Goal: Task Accomplishment & Management: Manage account settings

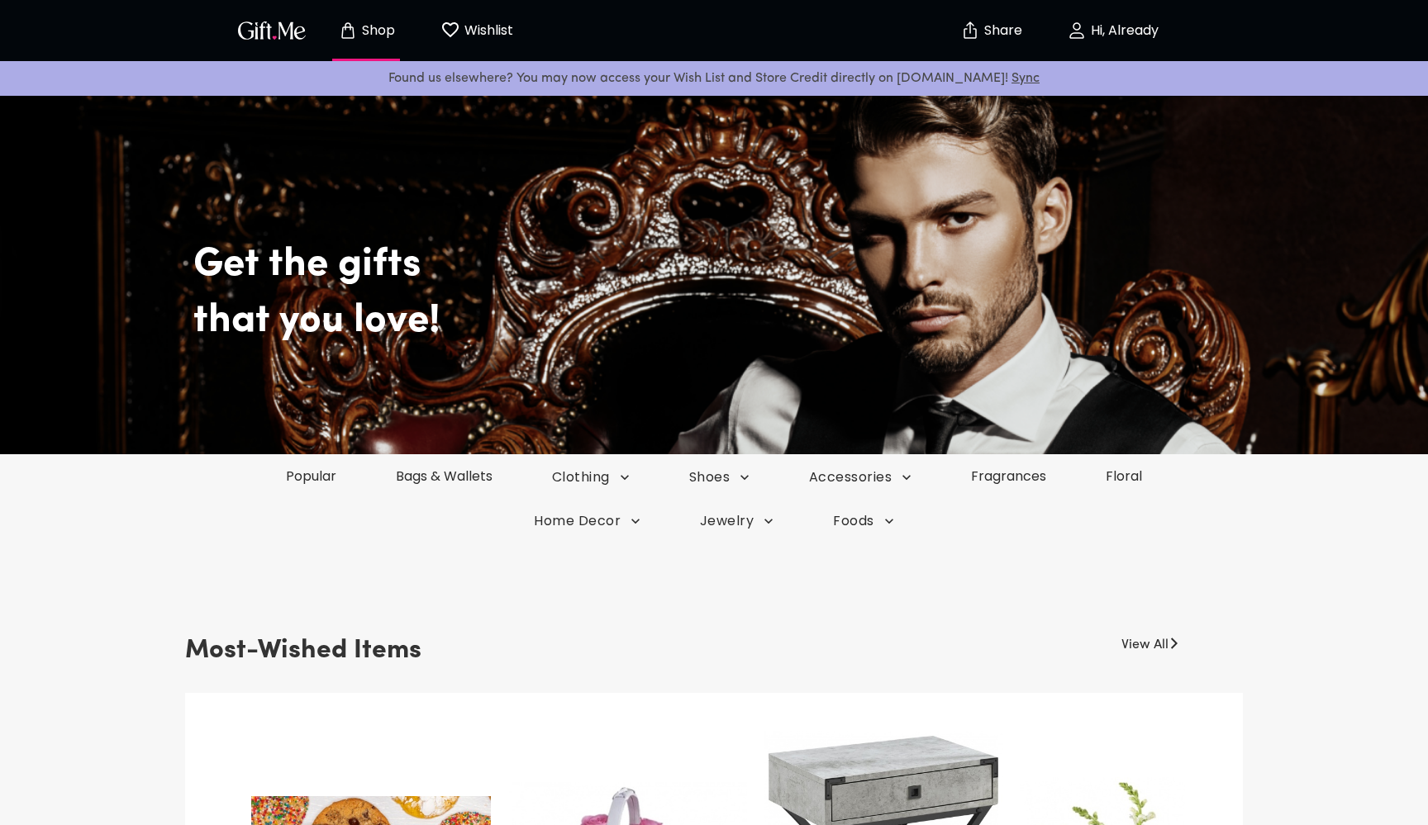
click at [1131, 24] on p "Hi, Already" at bounding box center [1122, 31] width 72 height 14
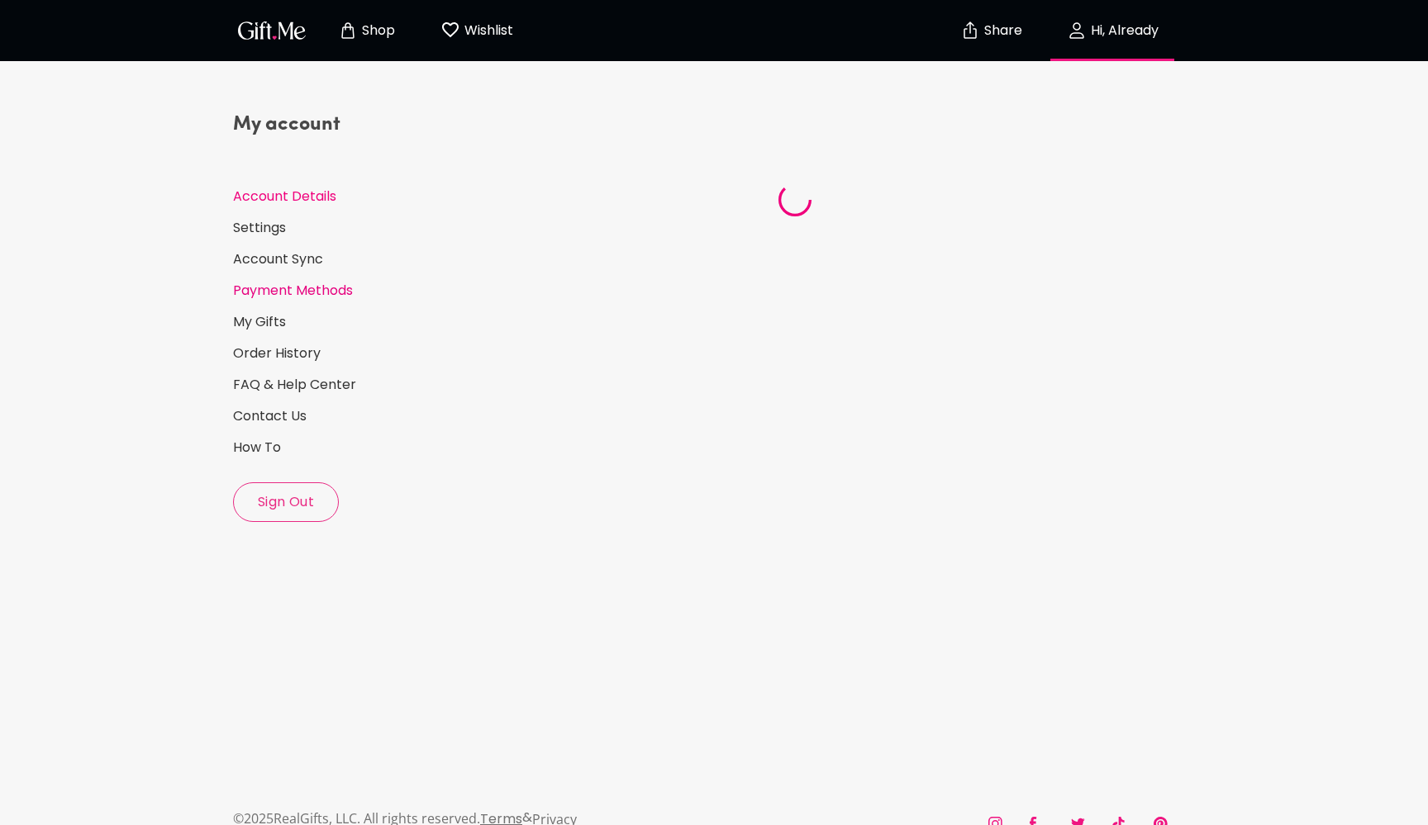
select select "US"
select select "NV"
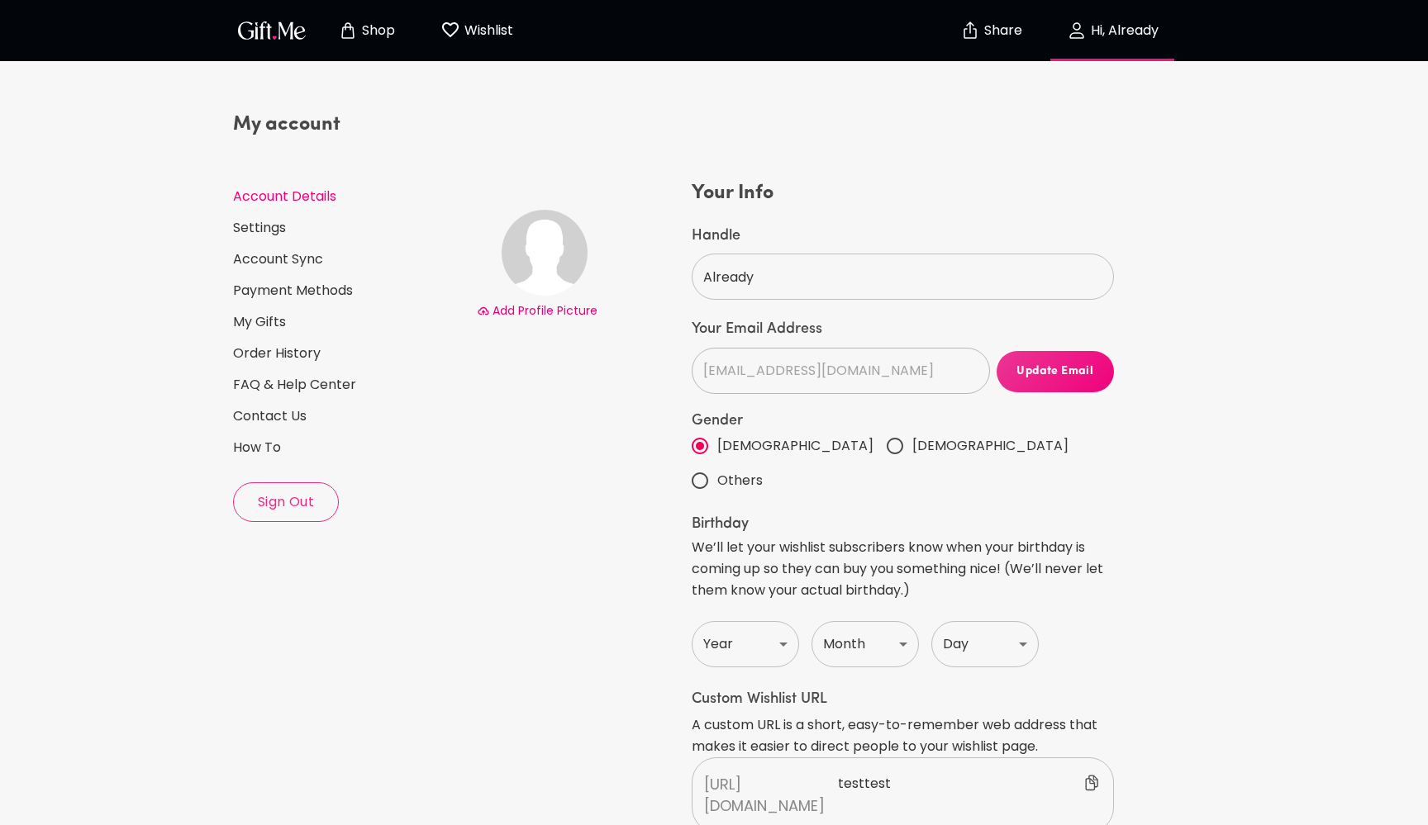
click at [763, 470] on span "Others" at bounding box center [739, 480] width 45 height 21
click at [717, 463] on input "Others" at bounding box center [699, 480] width 35 height 35
radio input "true"
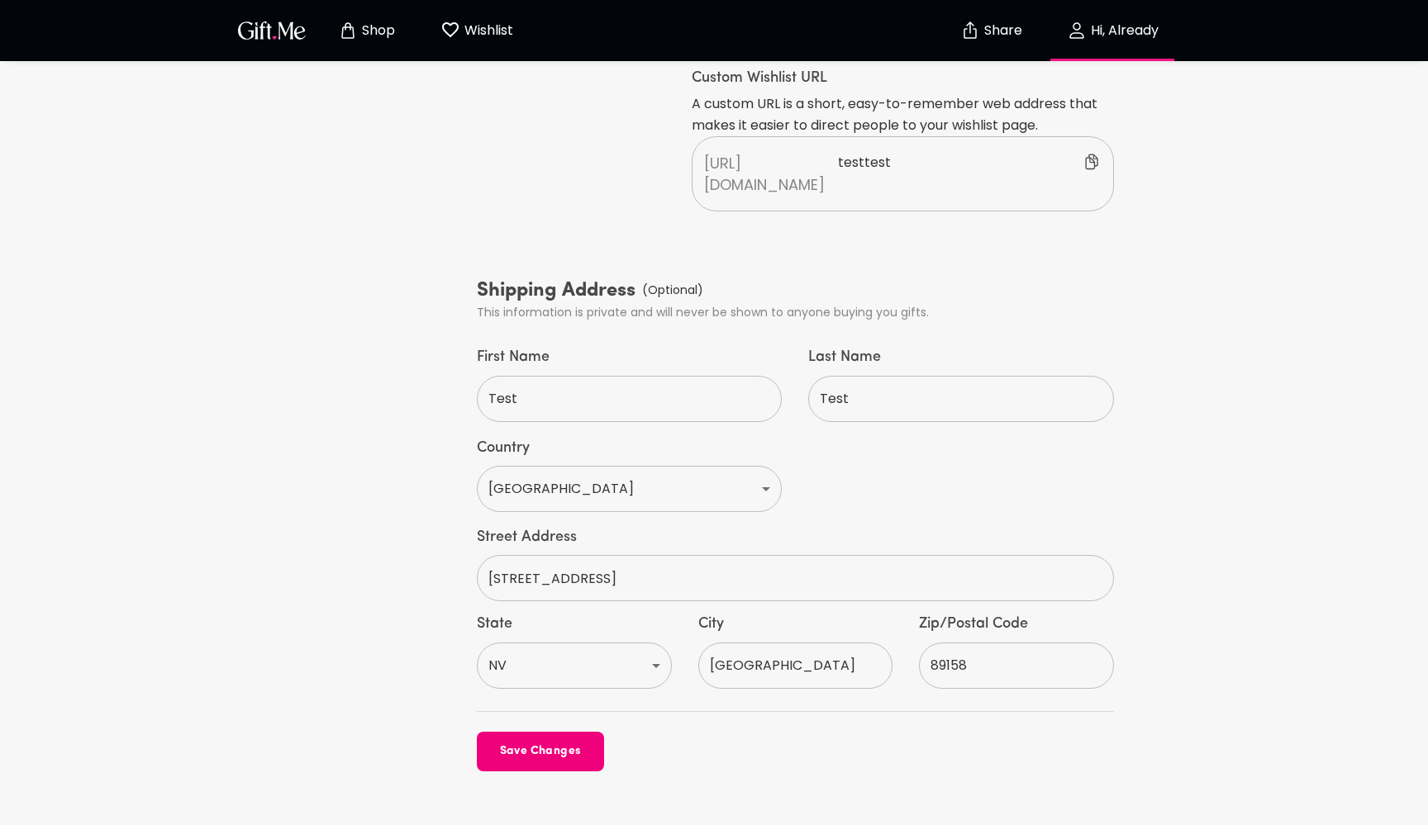
scroll to position [620, 0]
click at [531, 744] on span "Save Changes" at bounding box center [540, 753] width 127 height 18
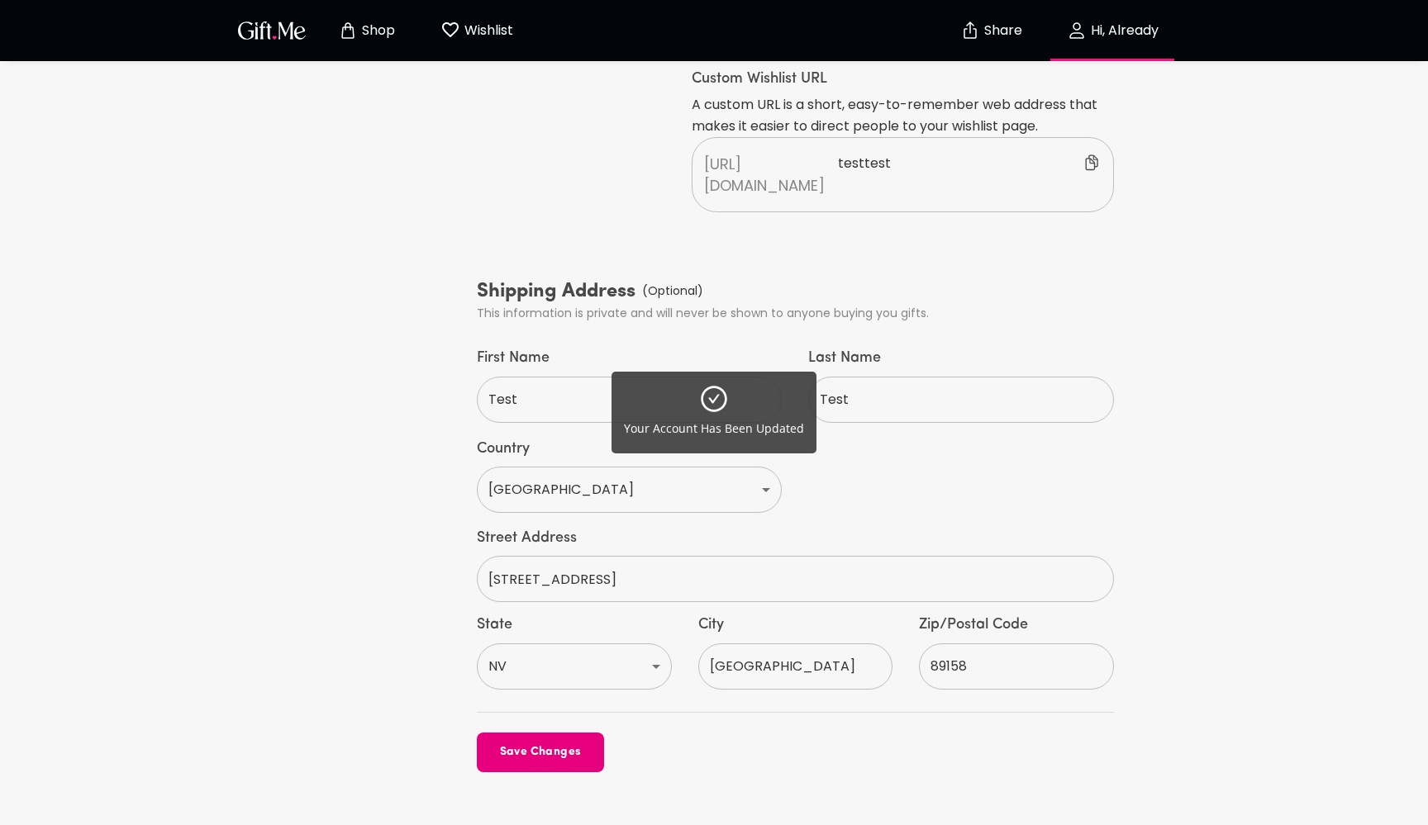
click at [380, 38] on div "Your Account Has Been Updated" at bounding box center [714, 412] width 1428 height 825
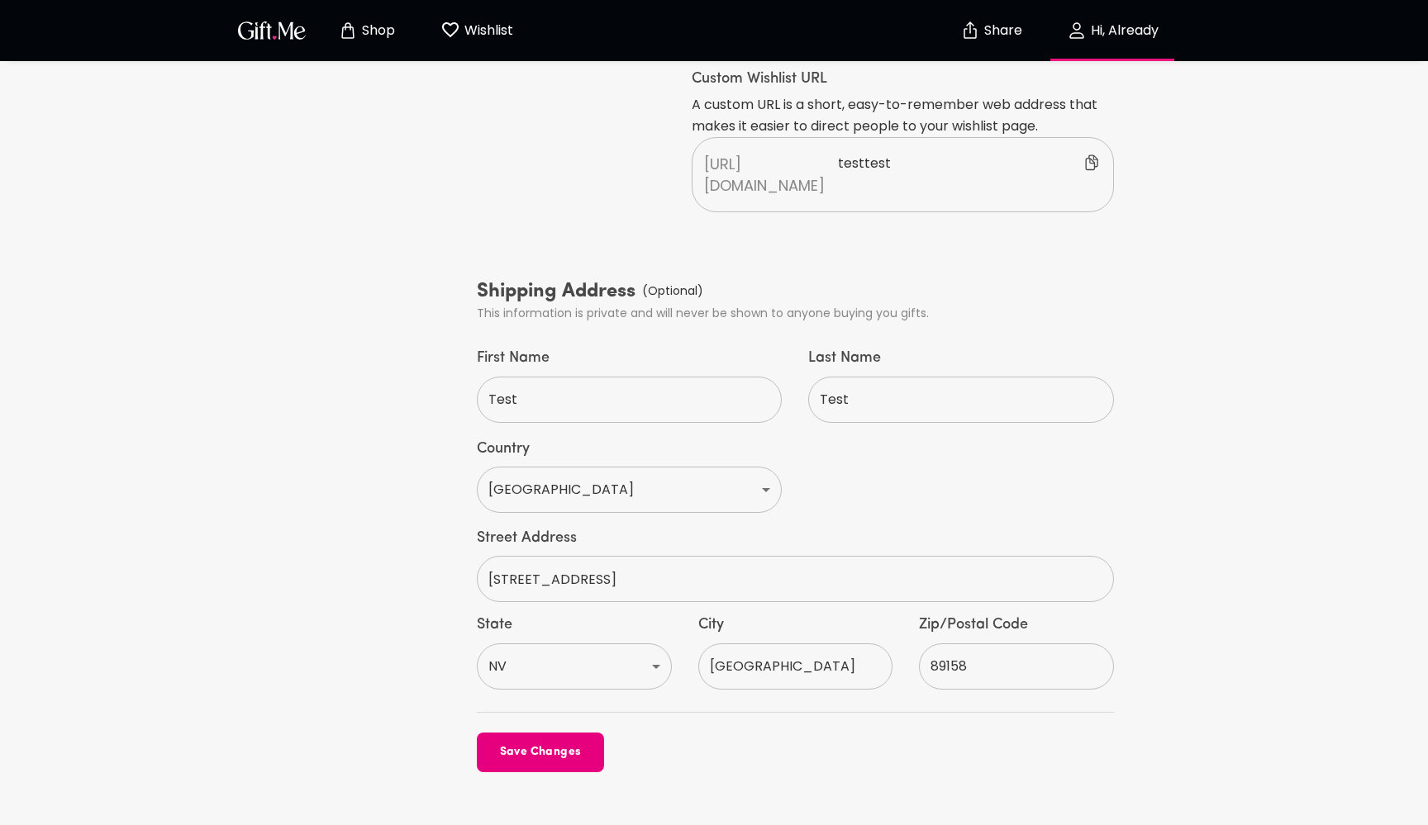
click at [367, 30] on p "Shop" at bounding box center [376, 31] width 37 height 14
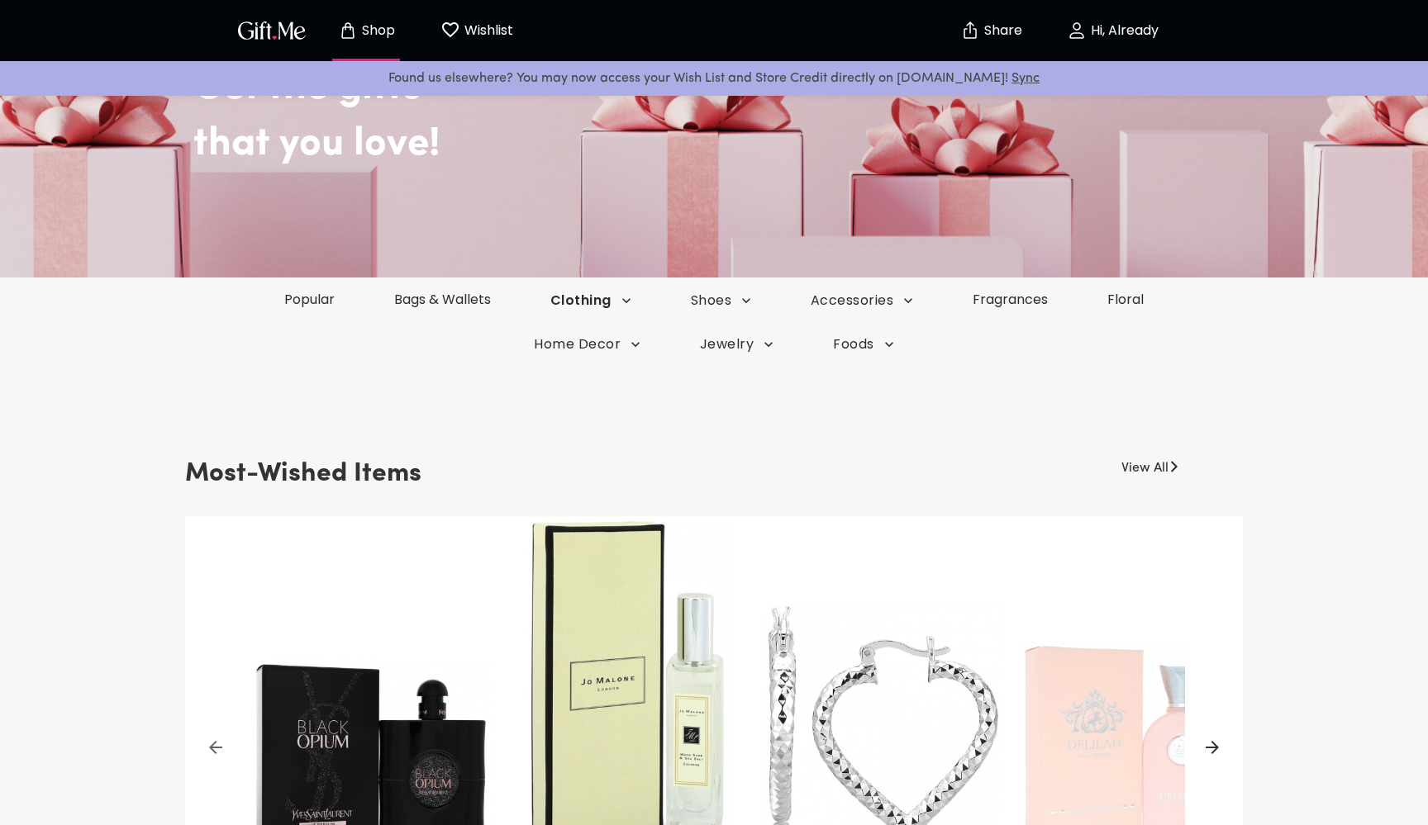
scroll to position [178, 0]
click at [601, 302] on span "Clothing" at bounding box center [590, 300] width 81 height 18
click at [587, 326] on li "Lingerie" at bounding box center [569, 331] width 96 height 31
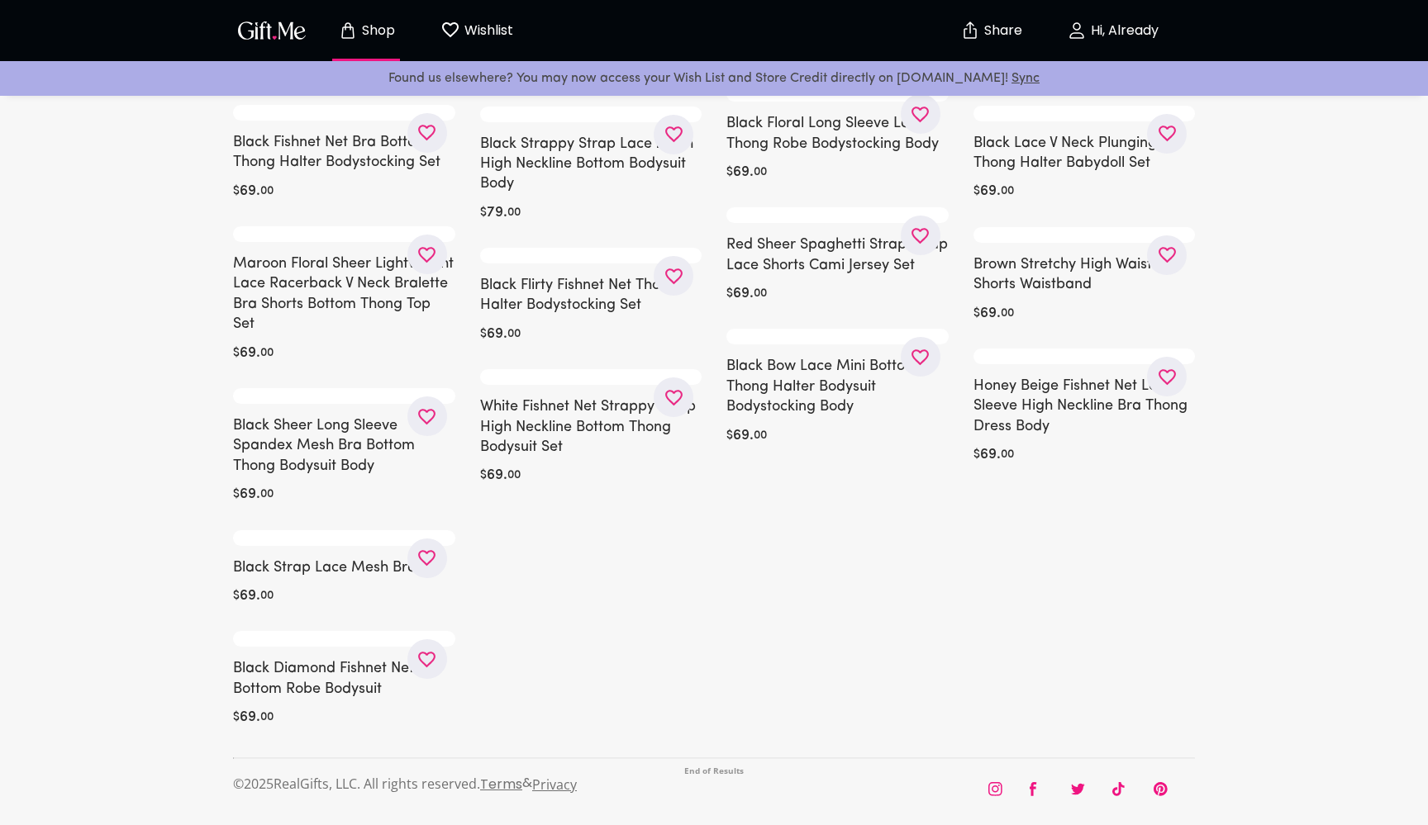
scroll to position [15899, 0]
